Goal: Ask a question

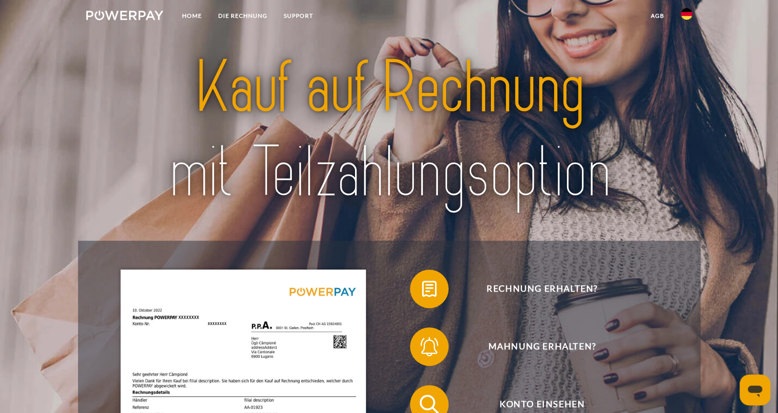
click at [680, 17] on link at bounding box center [687, 16] width 28 height 19
click at [689, 17] on img at bounding box center [687, 14] width 12 height 12
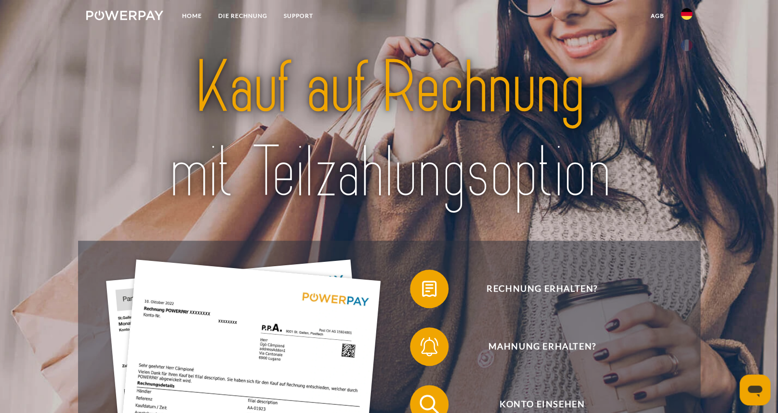
click at [689, 17] on img at bounding box center [687, 14] width 12 height 12
click at [686, 48] on img at bounding box center [687, 46] width 12 height 12
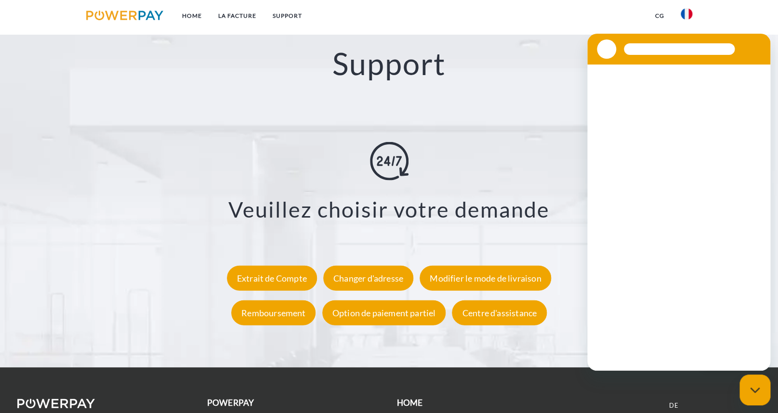
scroll to position [1830, 0]
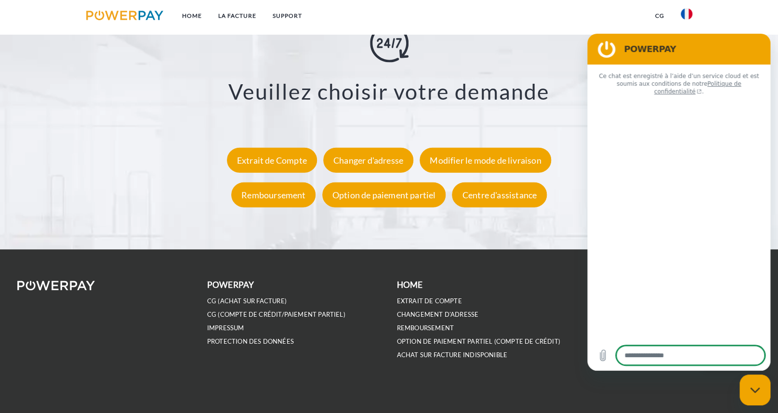
type textarea "*"
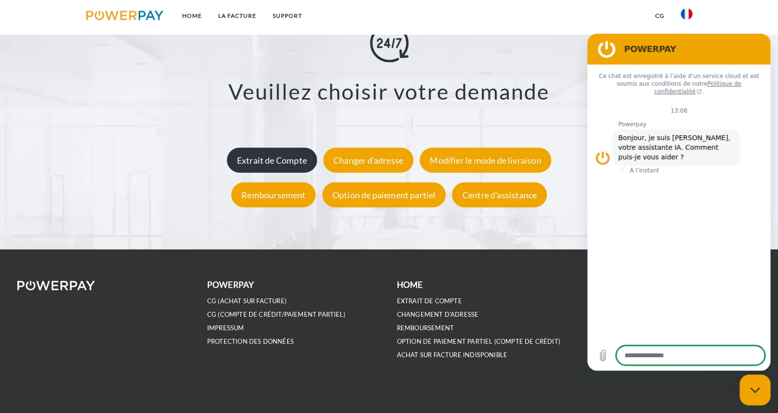
click at [273, 151] on div "Extrait de Compte" at bounding box center [272, 160] width 90 height 25
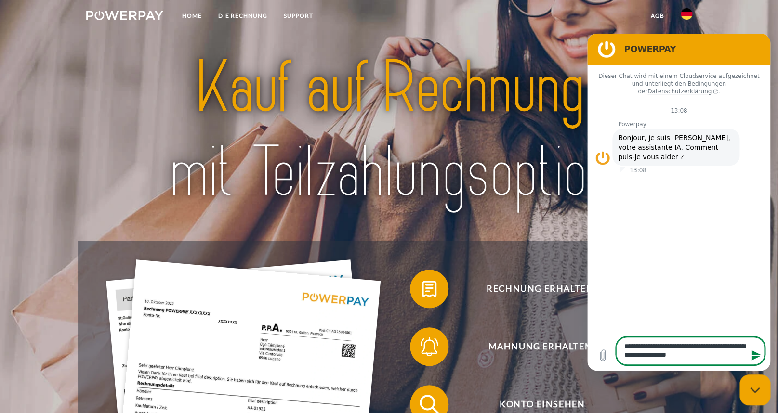
type textarea "**********"
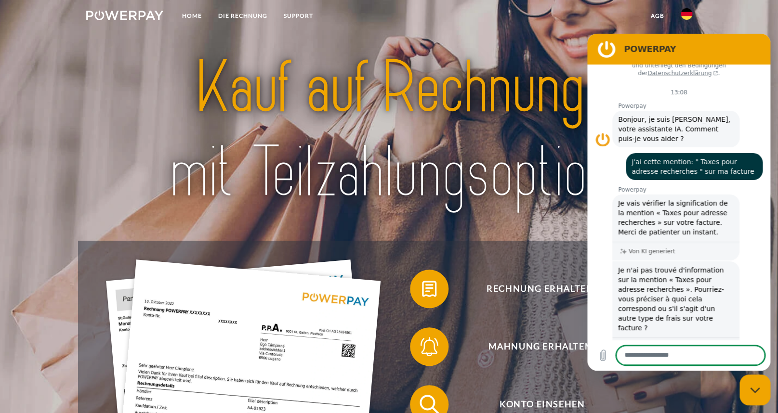
scroll to position [19, 0]
